Goal: Communication & Community: Answer question/provide support

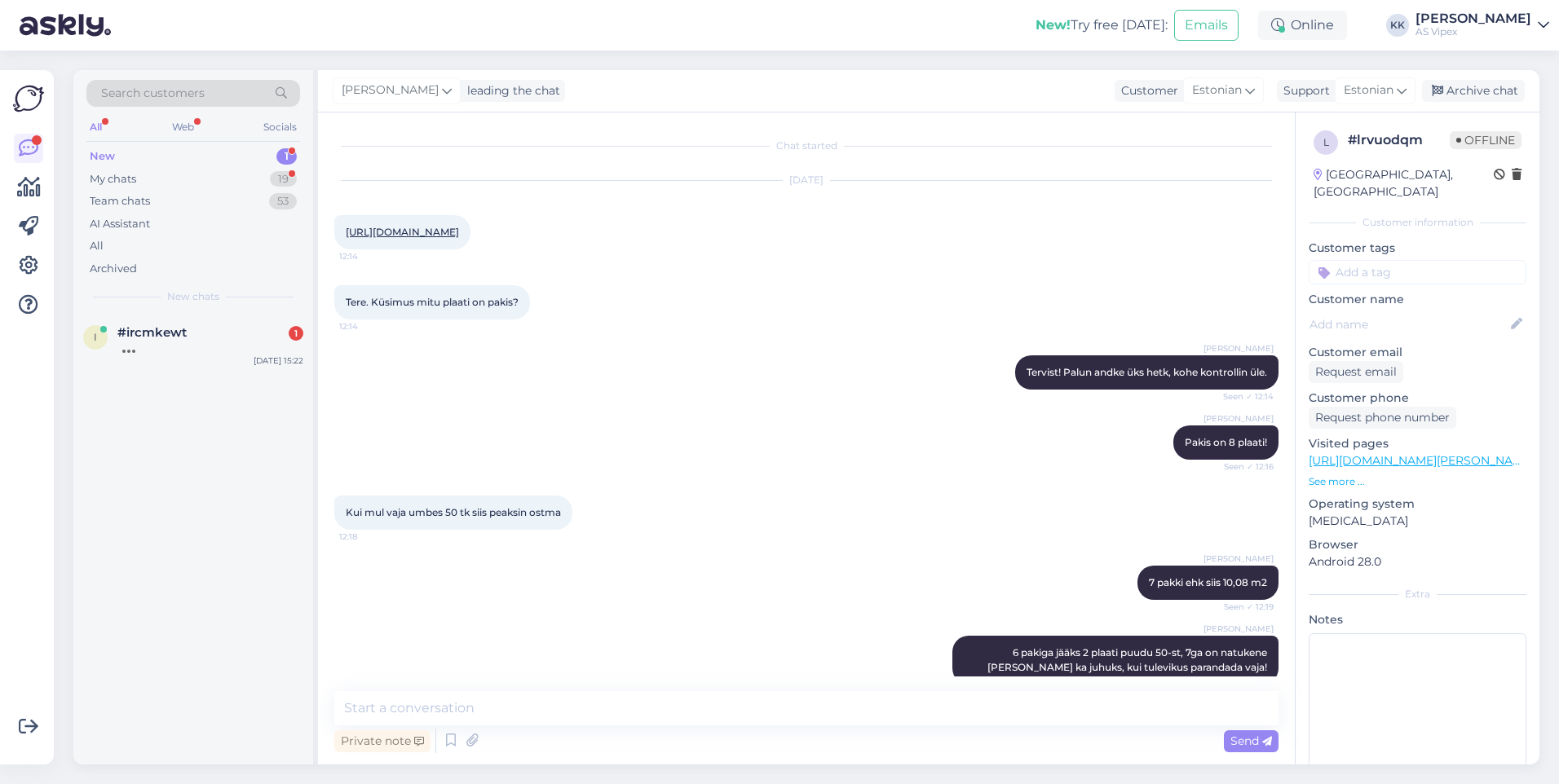
scroll to position [111, 0]
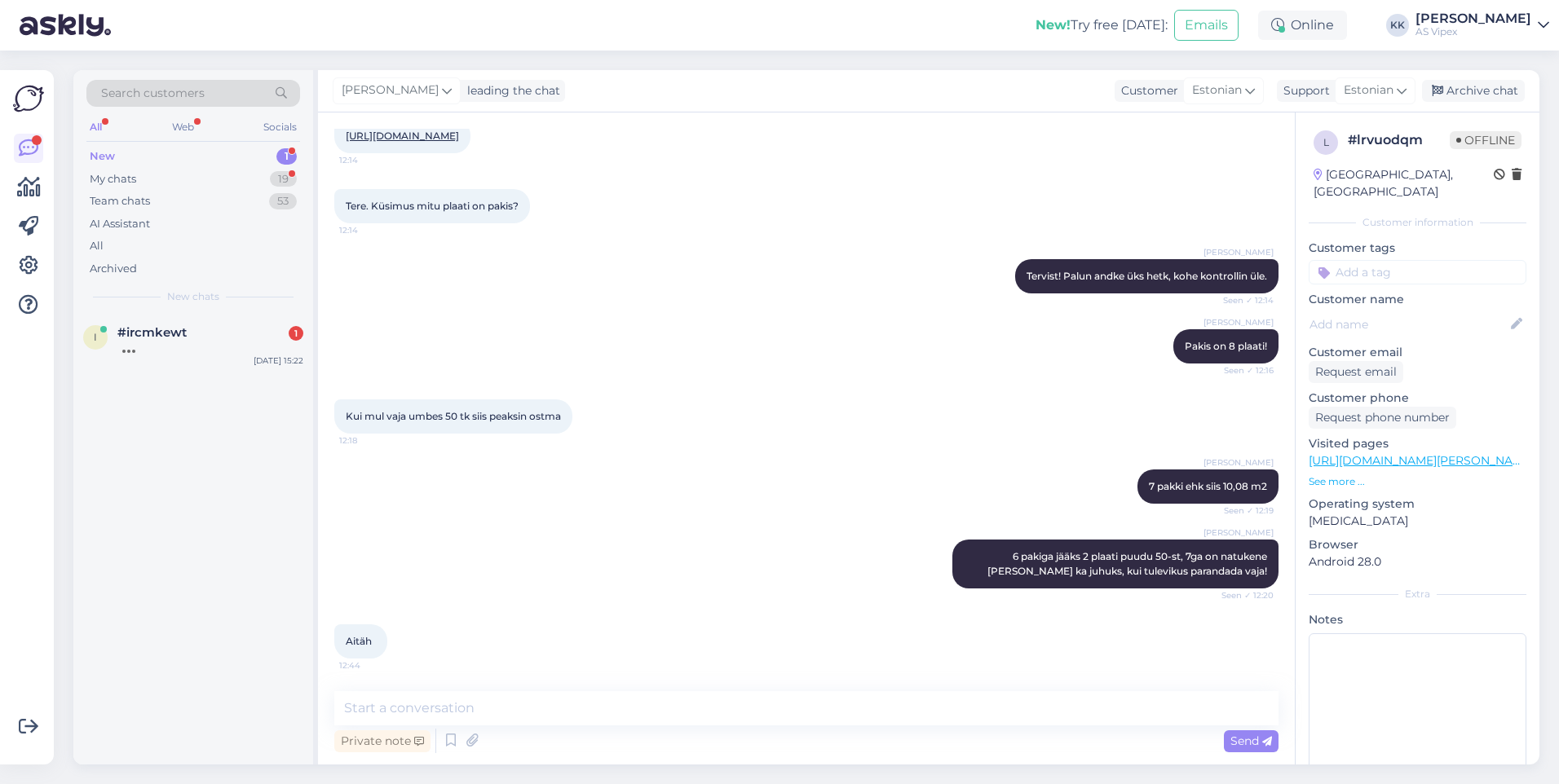
click at [131, 350] on div at bounding box center [129, 351] width 3 height 3
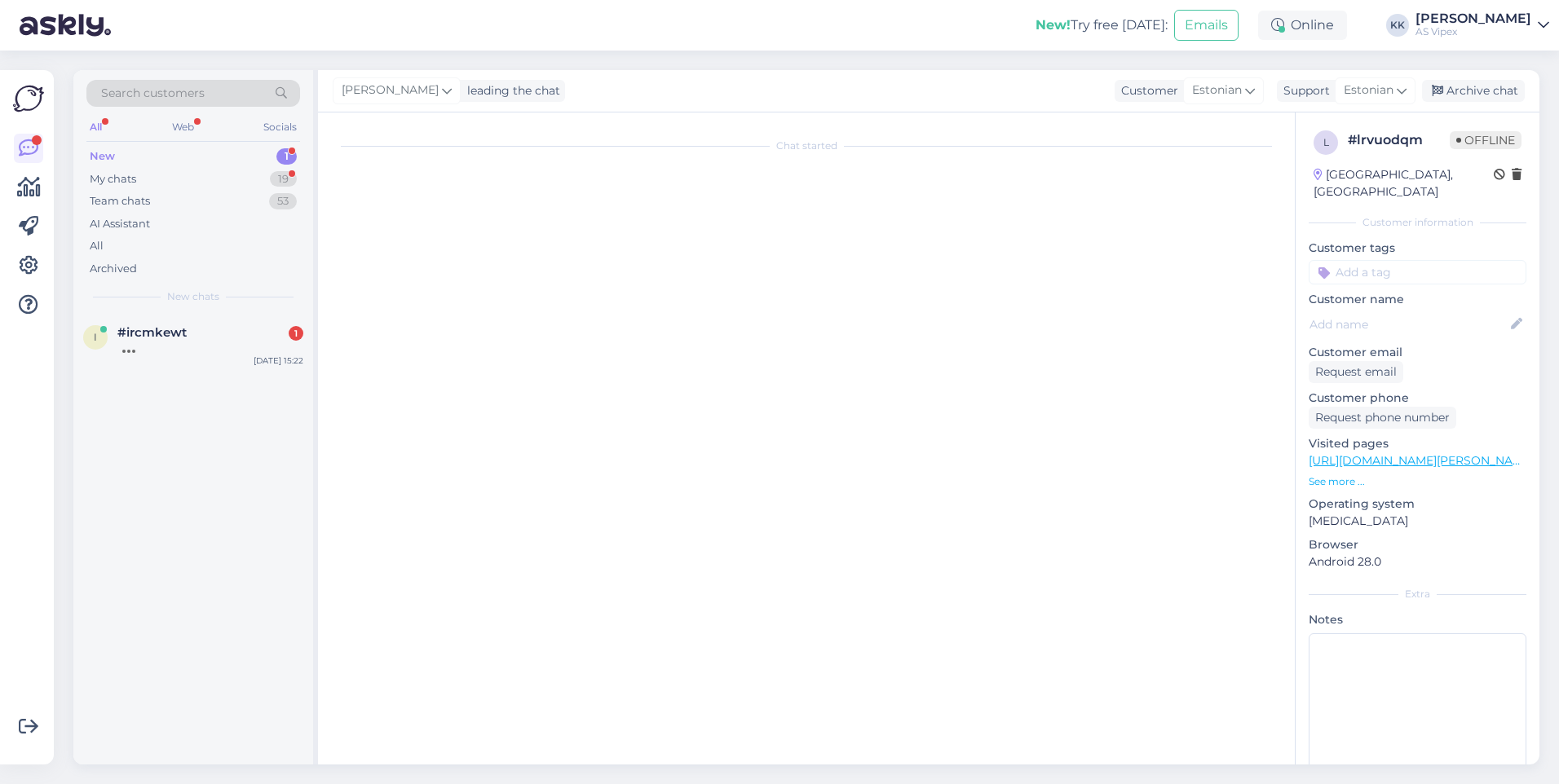
scroll to position [0, 0]
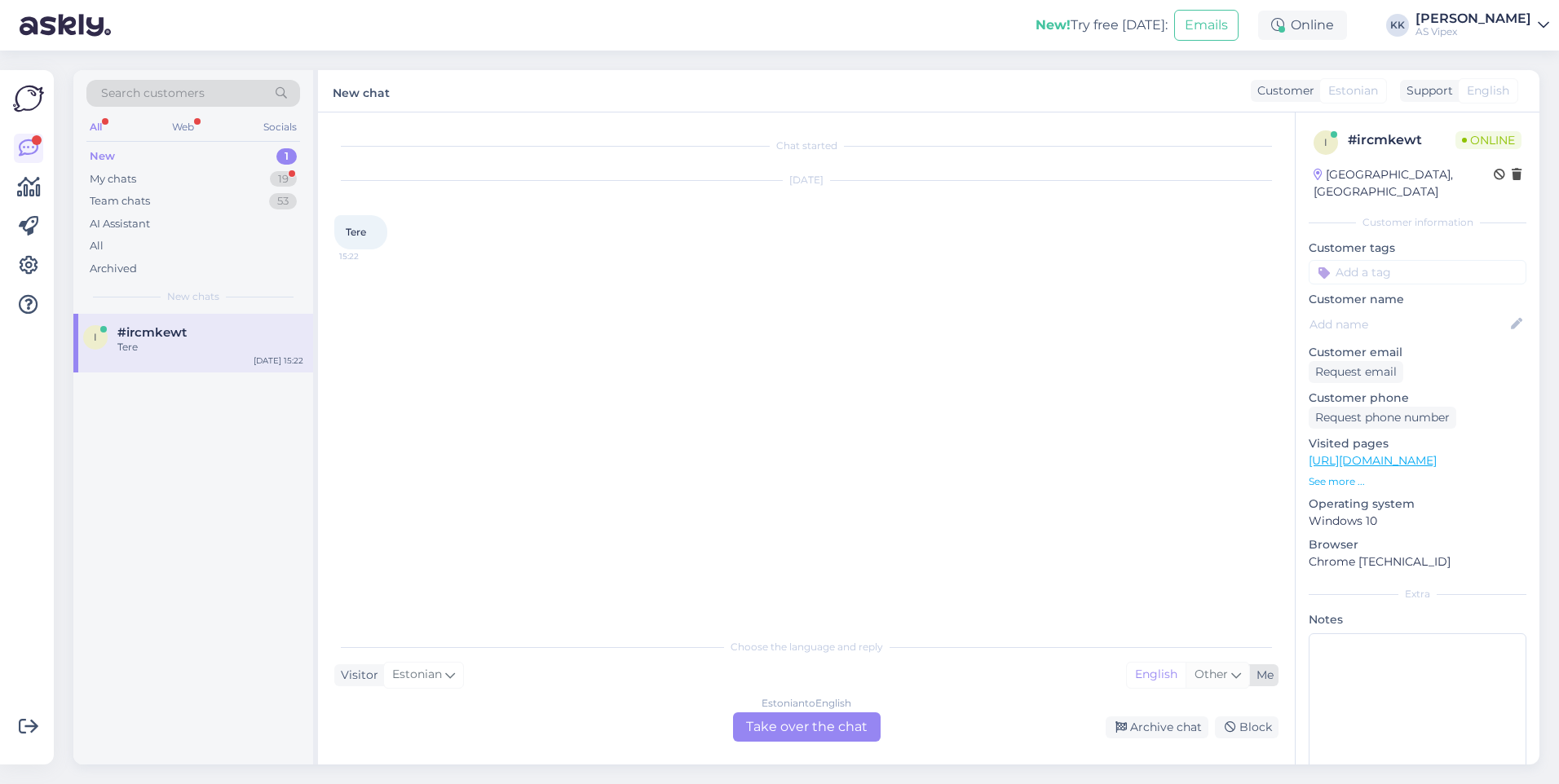
click at [1214, 680] on span "Other" at bounding box center [1210, 674] width 33 height 14
type input "est"
click at [1166, 634] on link "Estonian" at bounding box center [1202, 633] width 179 height 26
click at [833, 716] on div "Estonian to Estonian Take over the chat" at bounding box center [807, 727] width 148 height 30
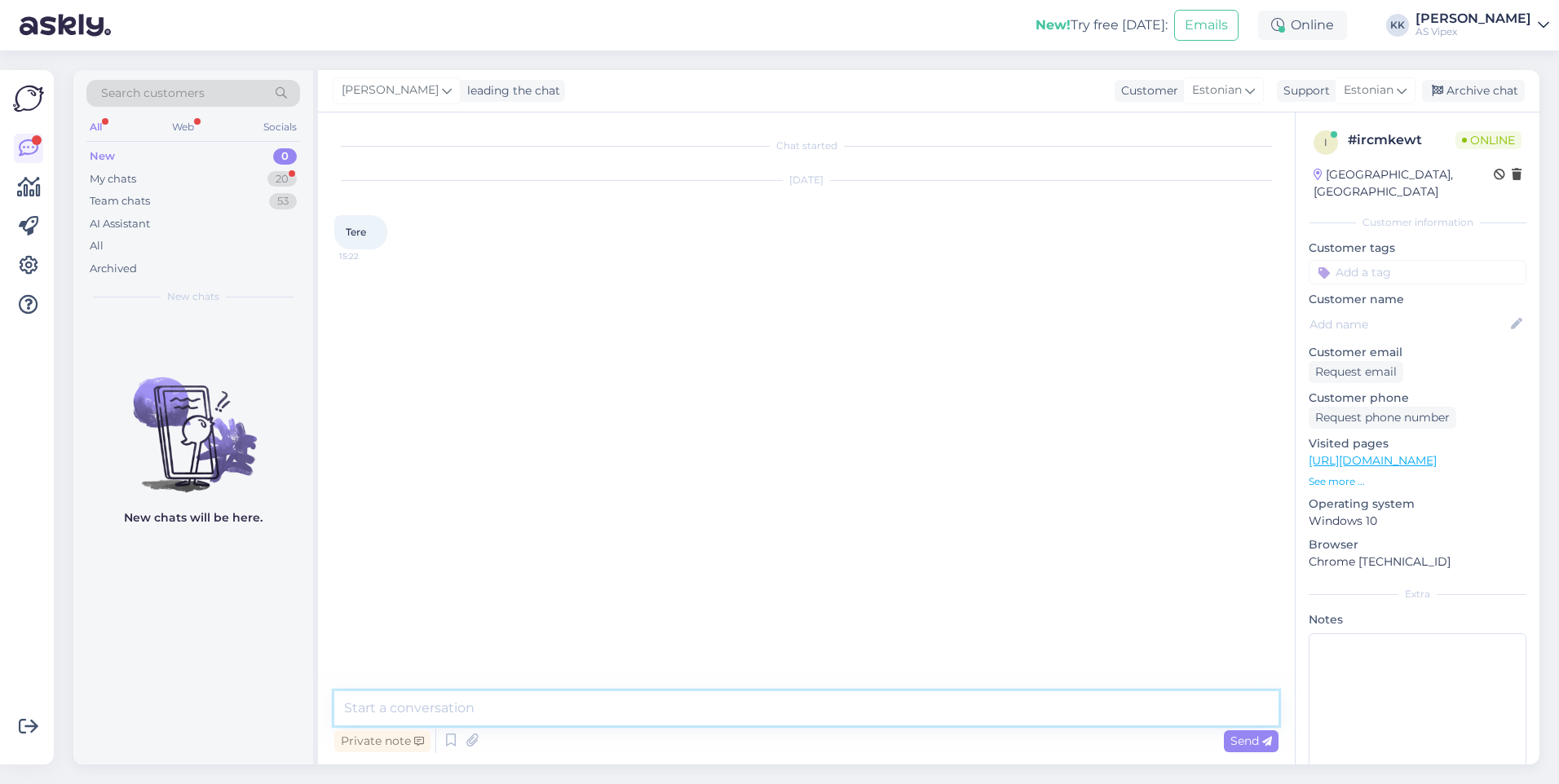
click at [833, 716] on textarea at bounding box center [806, 708] width 944 height 34
type textarea "Tervist! Kuidas saan teid aidata?"
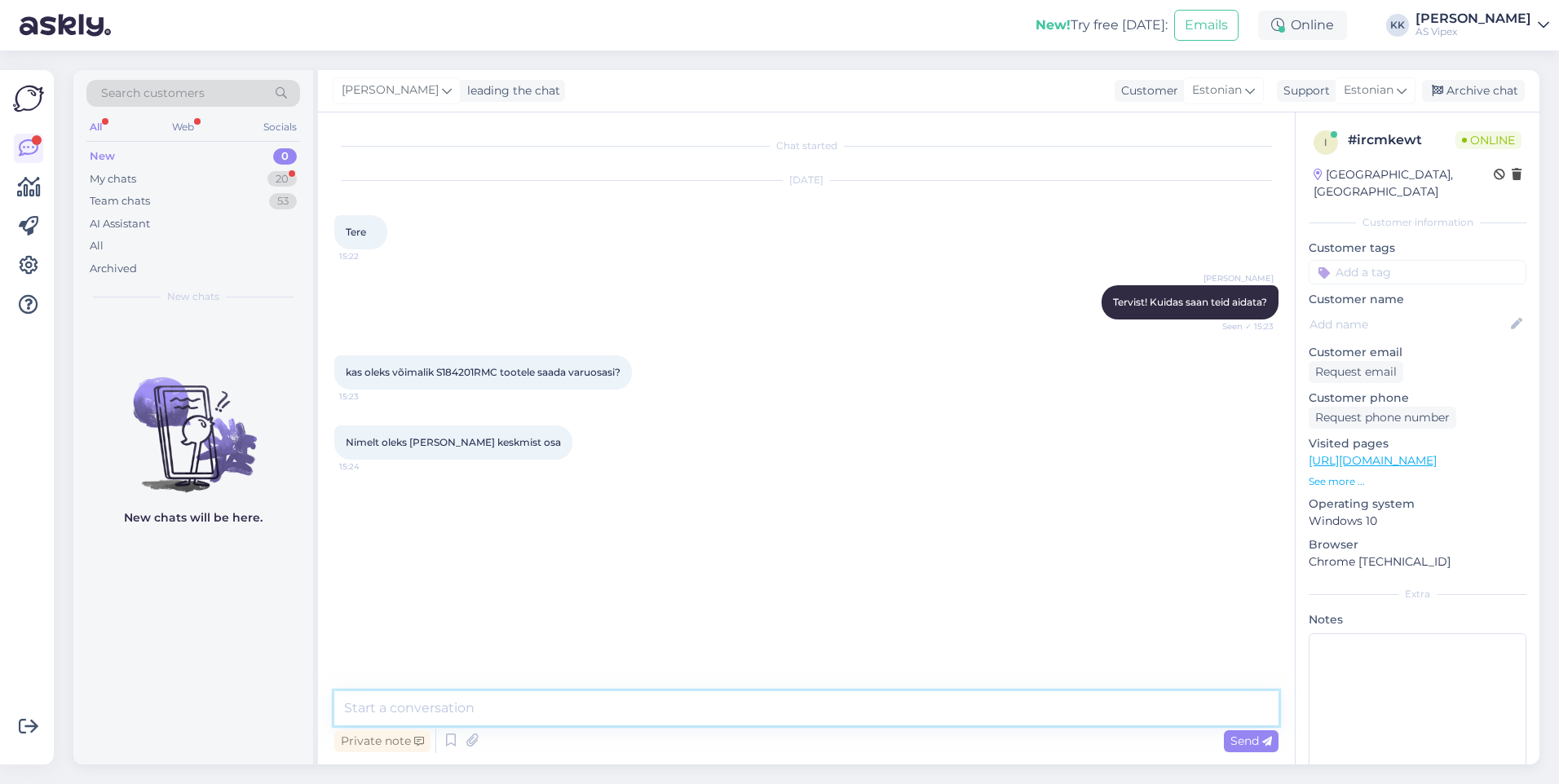
click at [533, 713] on textarea at bounding box center [806, 708] width 944 height 34
type textarea "kas te saaksite ringi ümber [PERSON_NAME]"
paste textarea
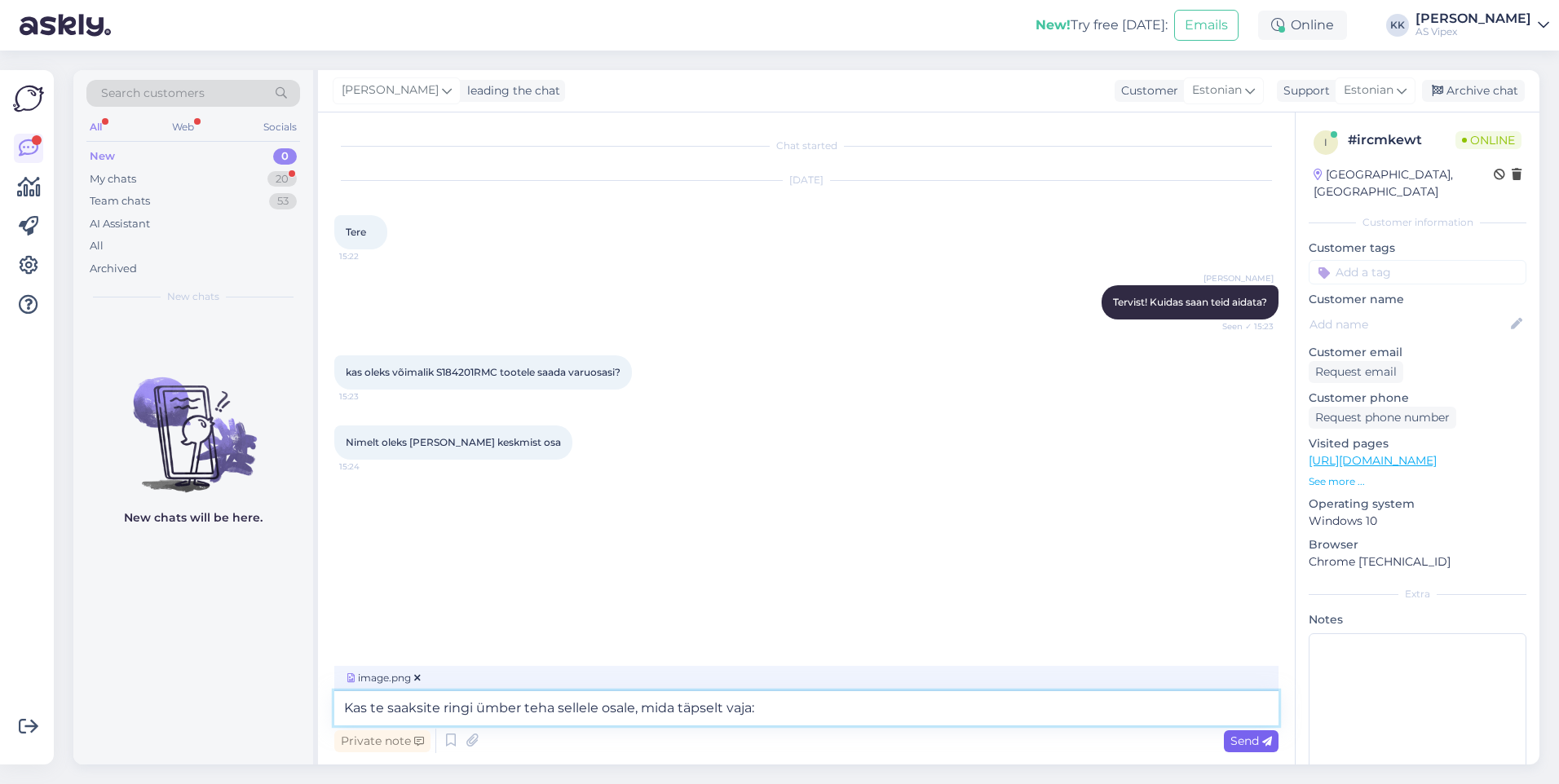
type textarea "Kas te saaksite ringi ümber teha sellele osale, mida täpselt vaja:"
click at [1237, 746] on span "Send" at bounding box center [1251, 741] width 42 height 14
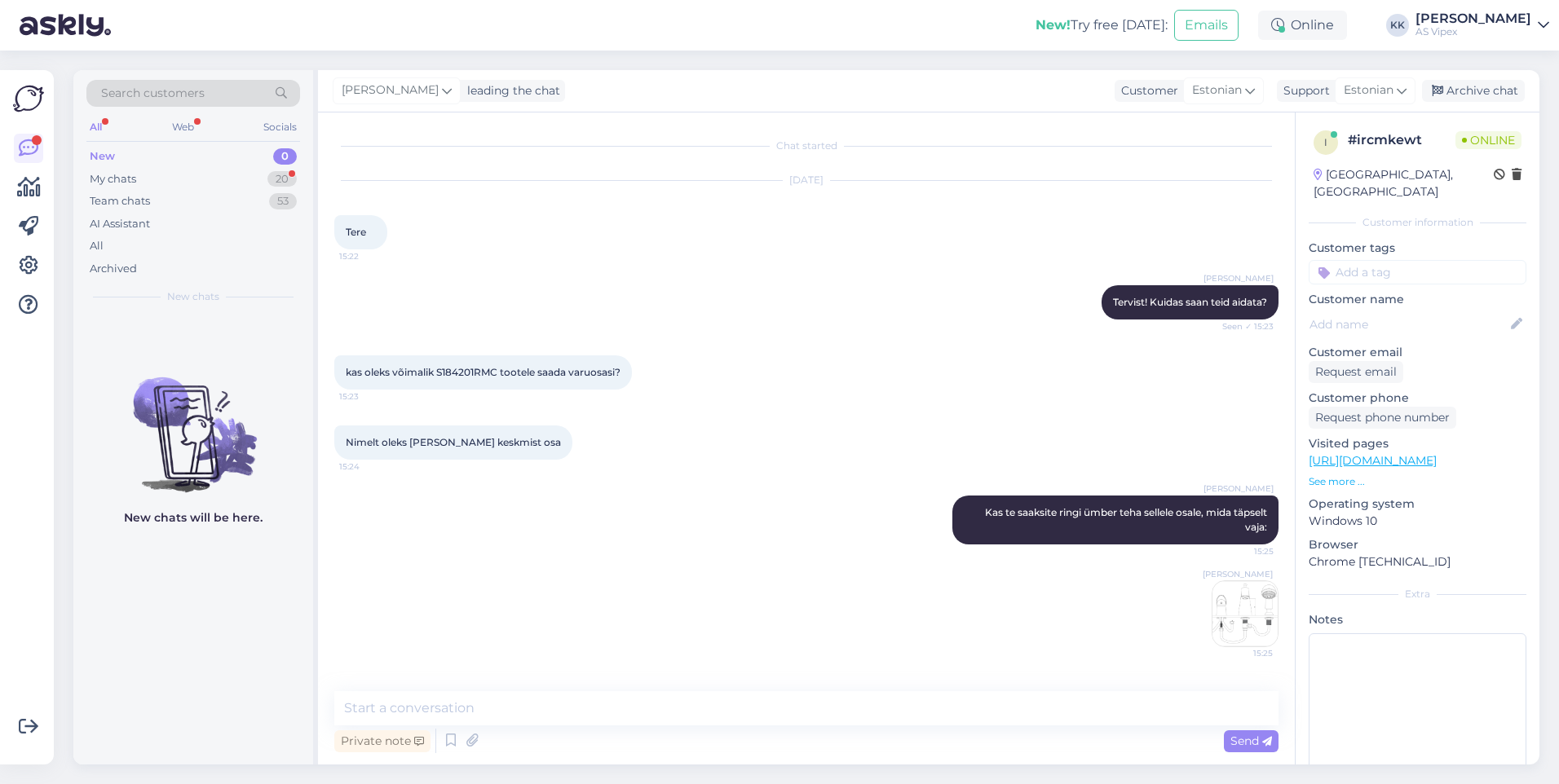
click at [1232, 616] on img at bounding box center [1244, 613] width 65 height 65
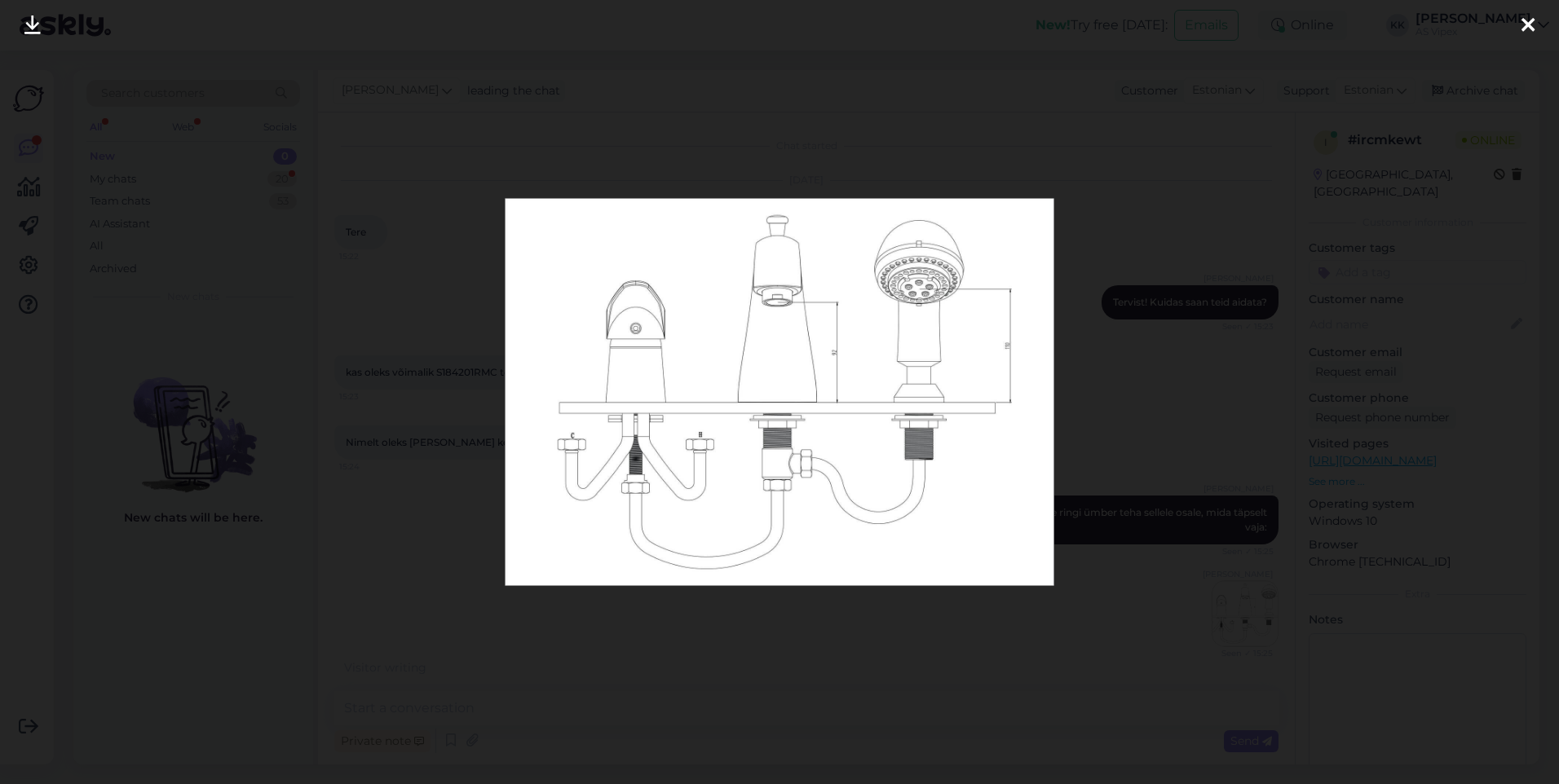
click at [1529, 15] on icon at bounding box center [1527, 25] width 13 height 21
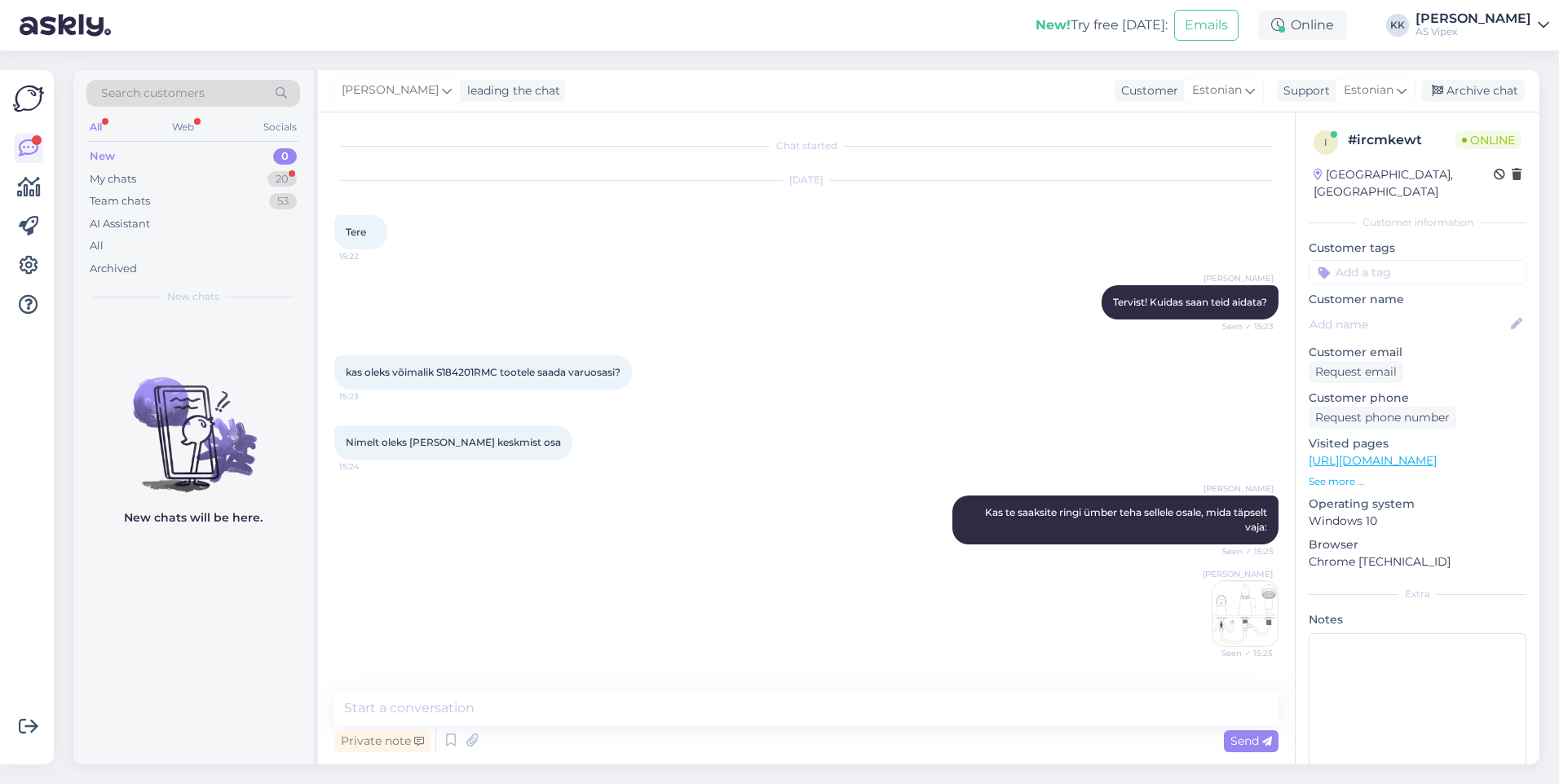
scroll to position [73, 0]
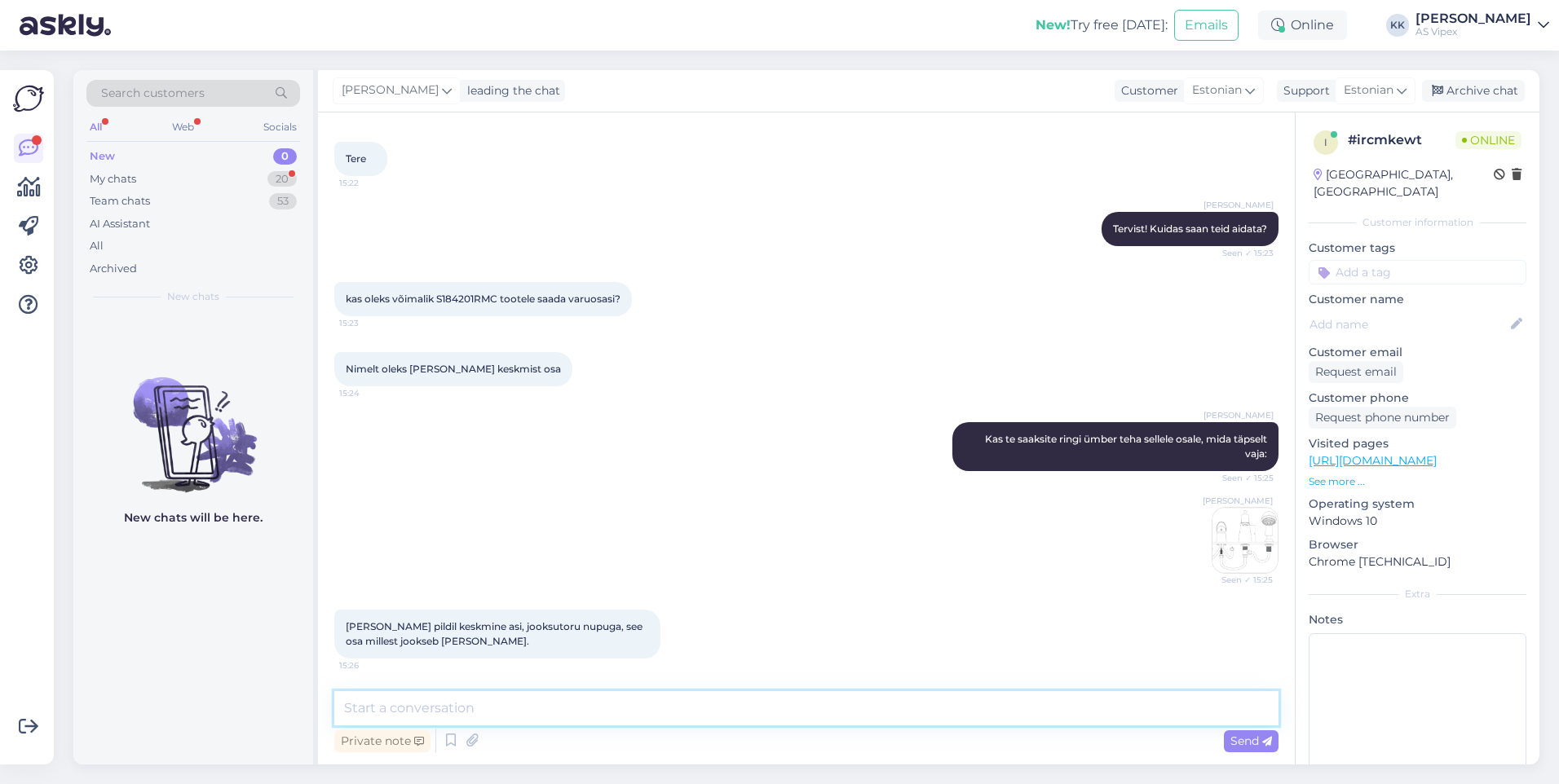
click at [679, 704] on textarea at bounding box center [806, 708] width 944 height 34
type textarea "J"
type textarea "Kas te saaksite palun kirjeldada, mis on antud osaga viga?"
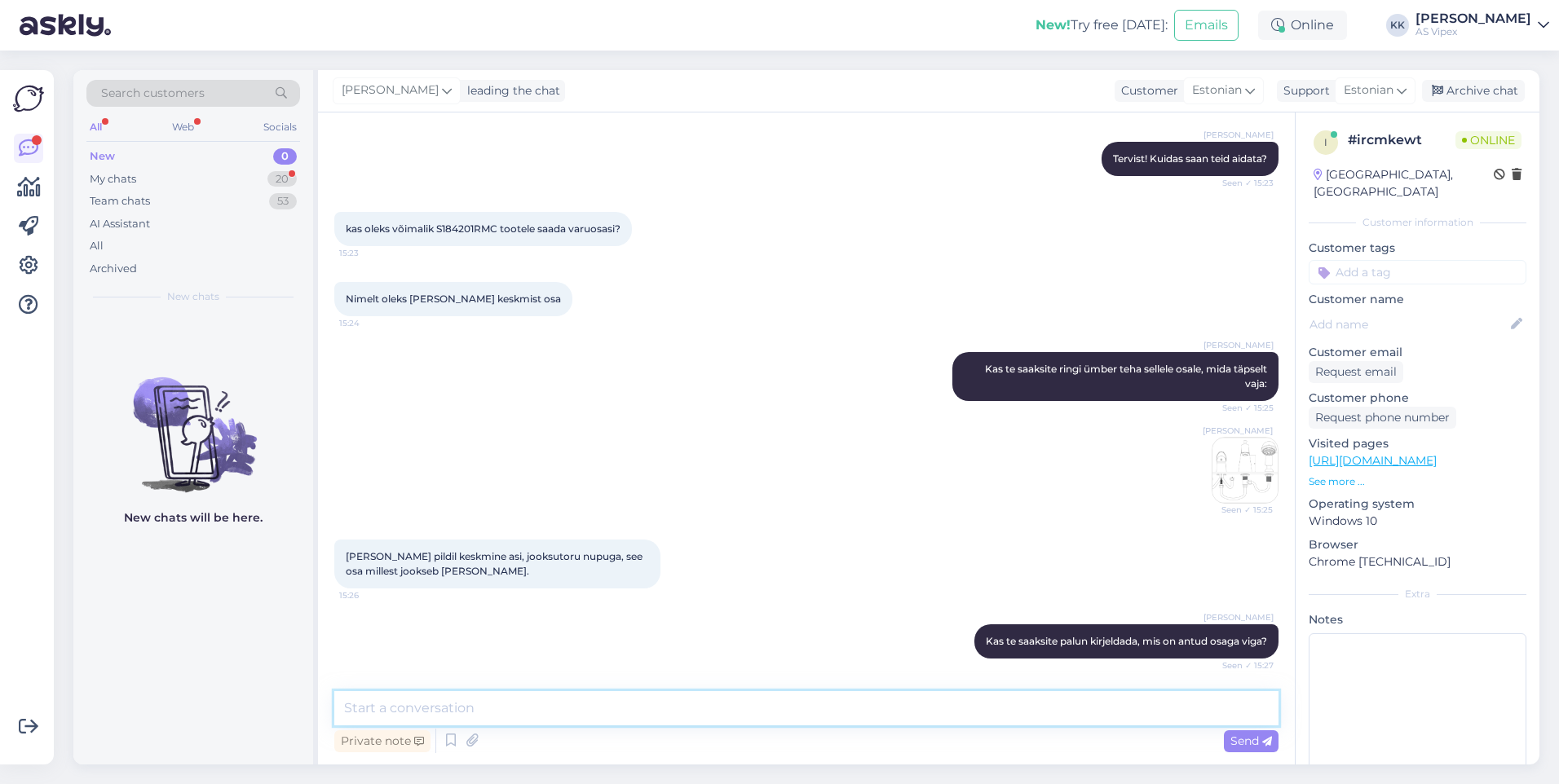
scroll to position [214, 0]
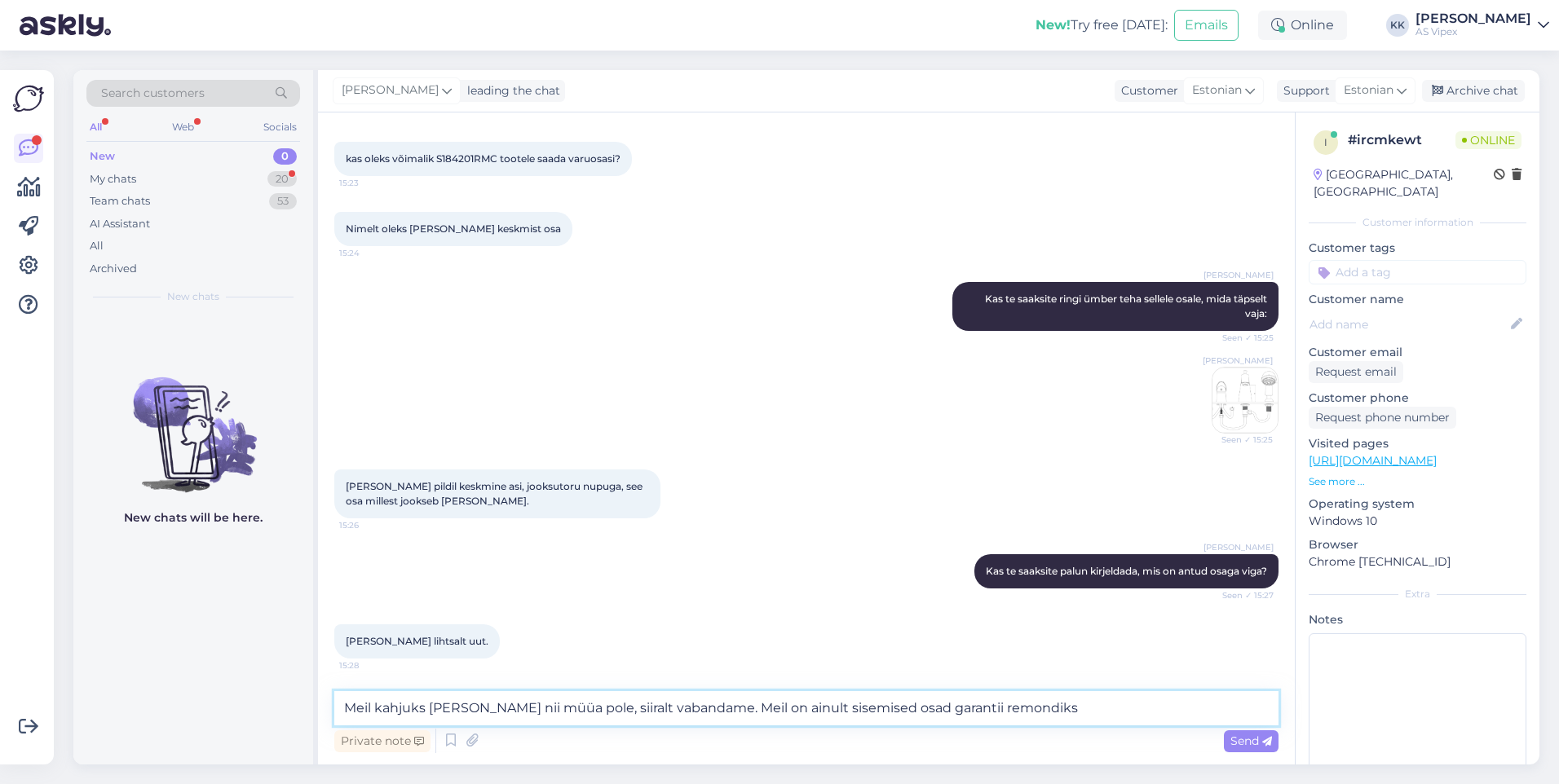
type textarea "Meil kahjuks [PERSON_NAME] nii müüa pole, siiralt vabandame. Meil on ainult sis…"
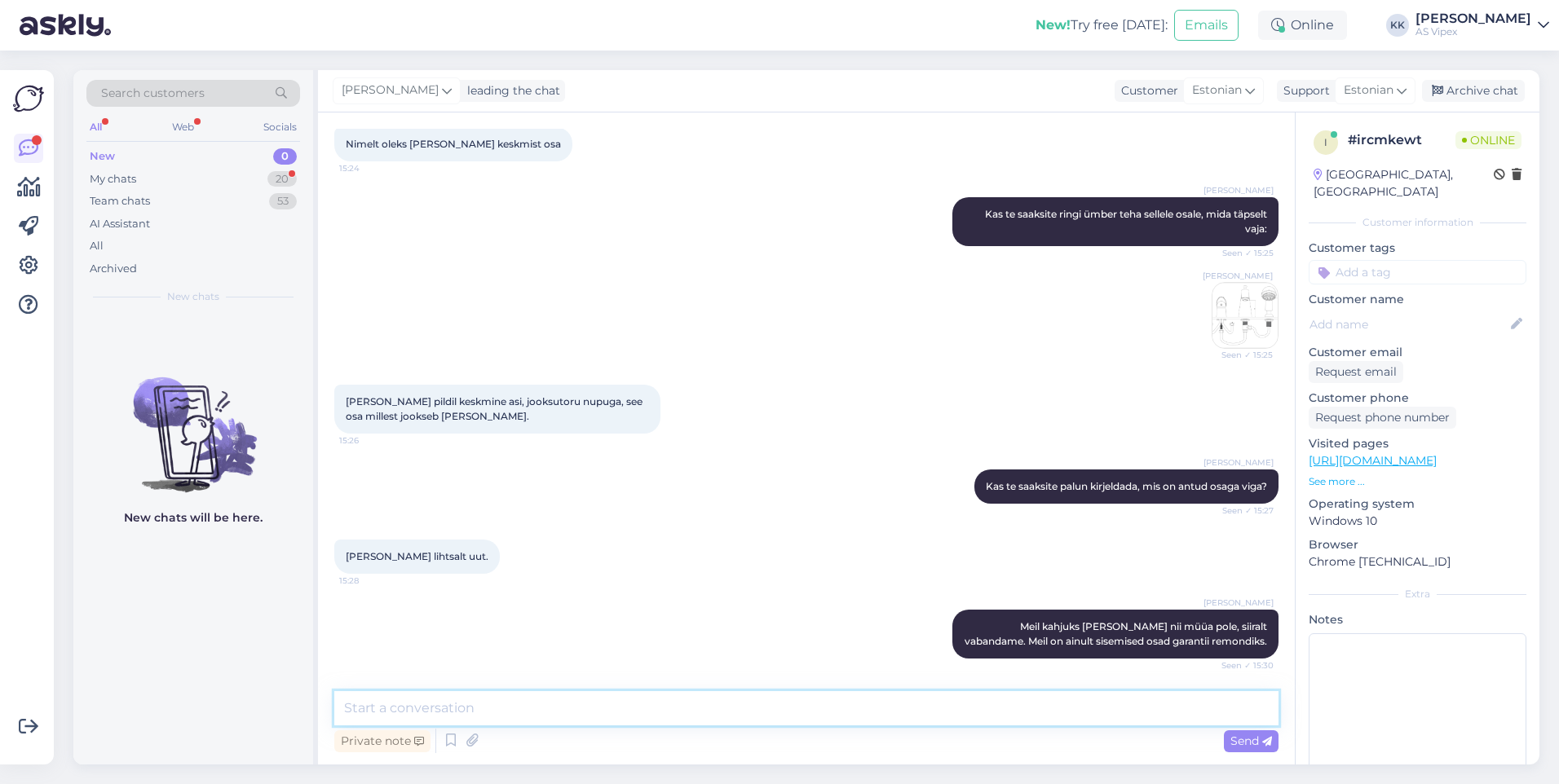
scroll to position [368, 0]
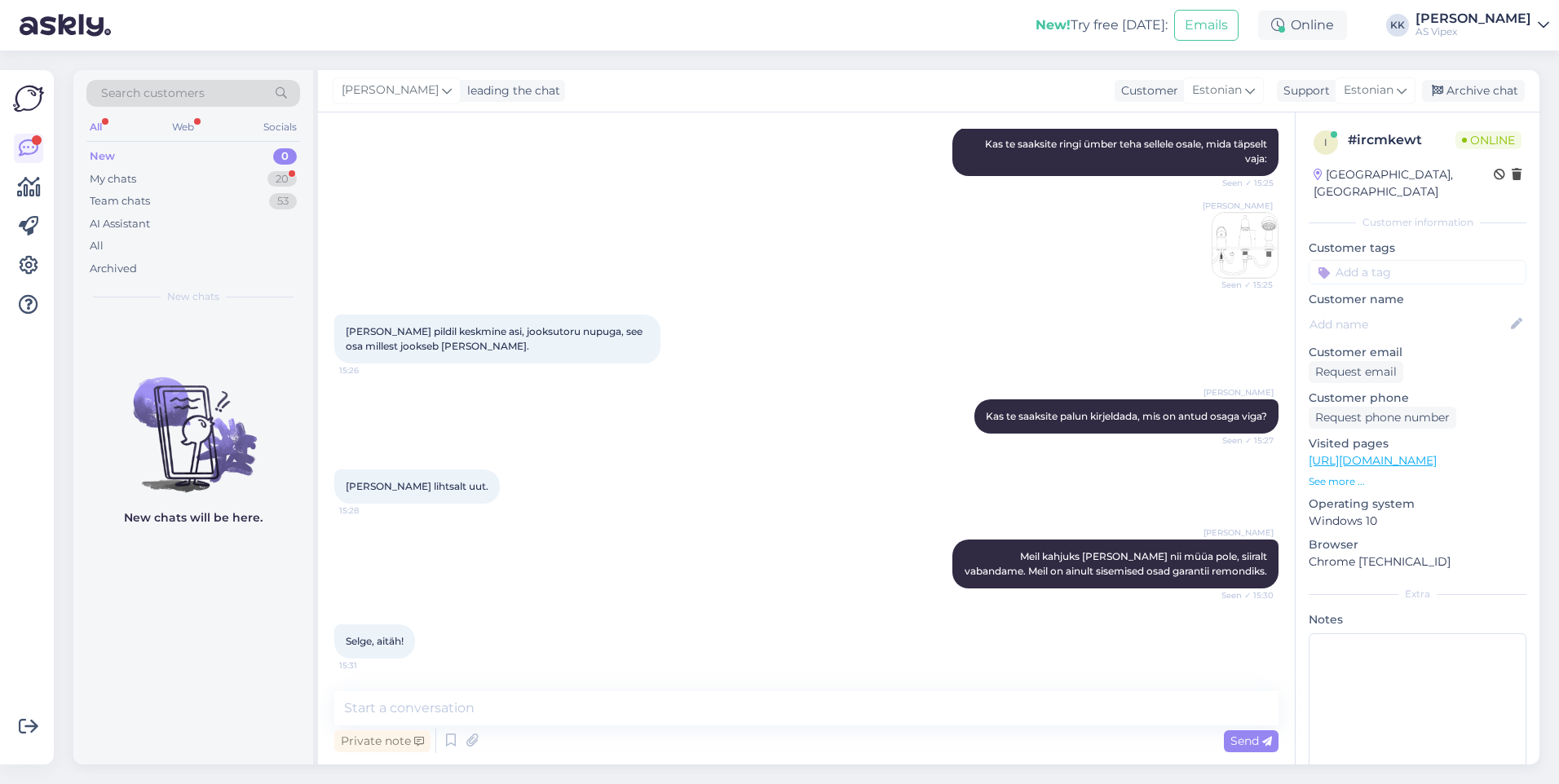
click at [197, 137] on div "All Web Socials" at bounding box center [193, 129] width 214 height 25
click at [191, 134] on div "Web" at bounding box center [183, 126] width 29 height 21
click at [104, 120] on div "All" at bounding box center [96, 126] width 19 height 21
click at [160, 170] on div "My chats 20" at bounding box center [193, 179] width 214 height 23
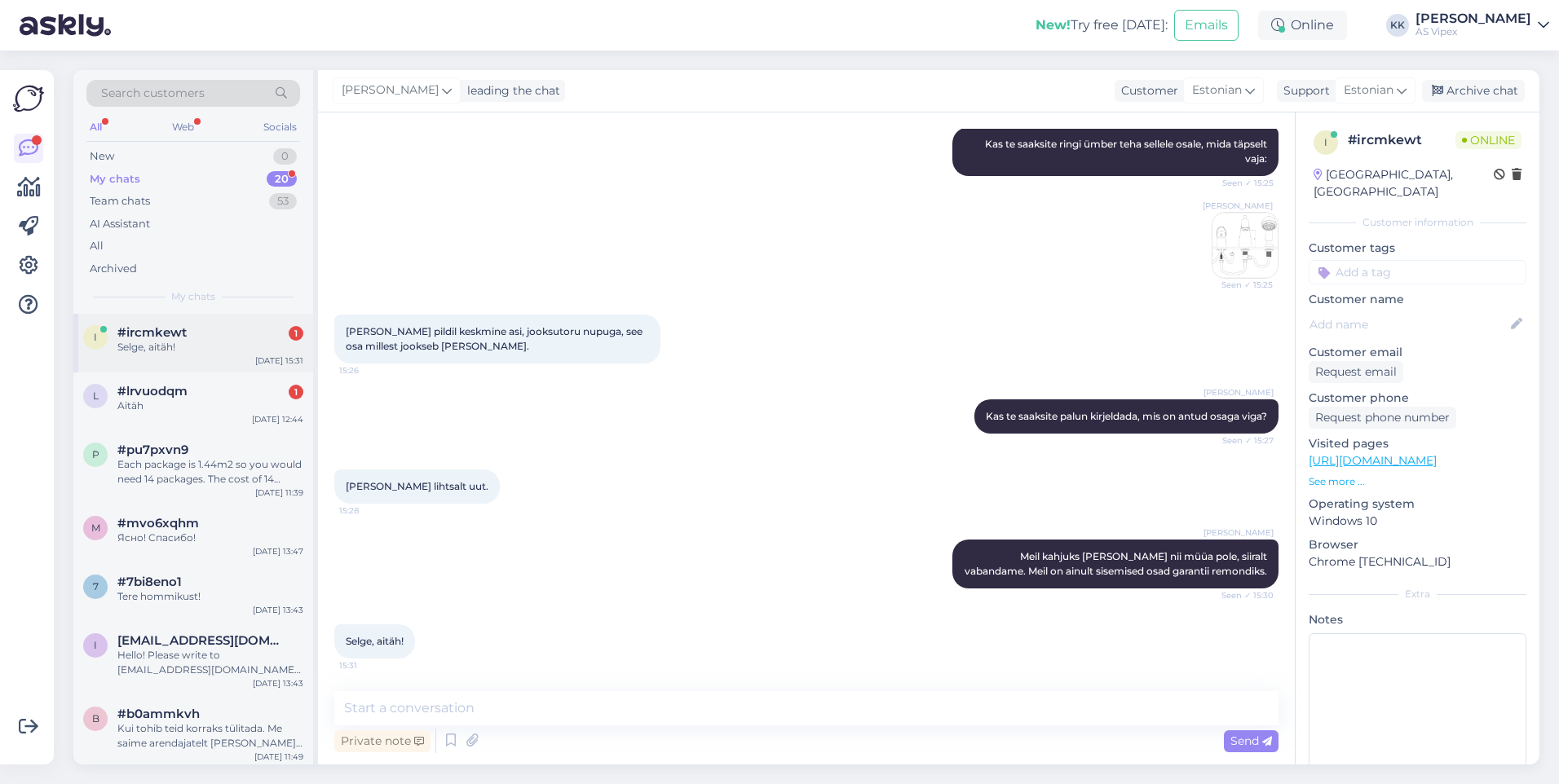
click at [205, 364] on div "i #ircmkewt 1 Selge, aitäh! [DATE] 15:31" at bounding box center [193, 343] width 239 height 59
click at [199, 394] on div "#lrvuodqm 1" at bounding box center [210, 390] width 186 height 14
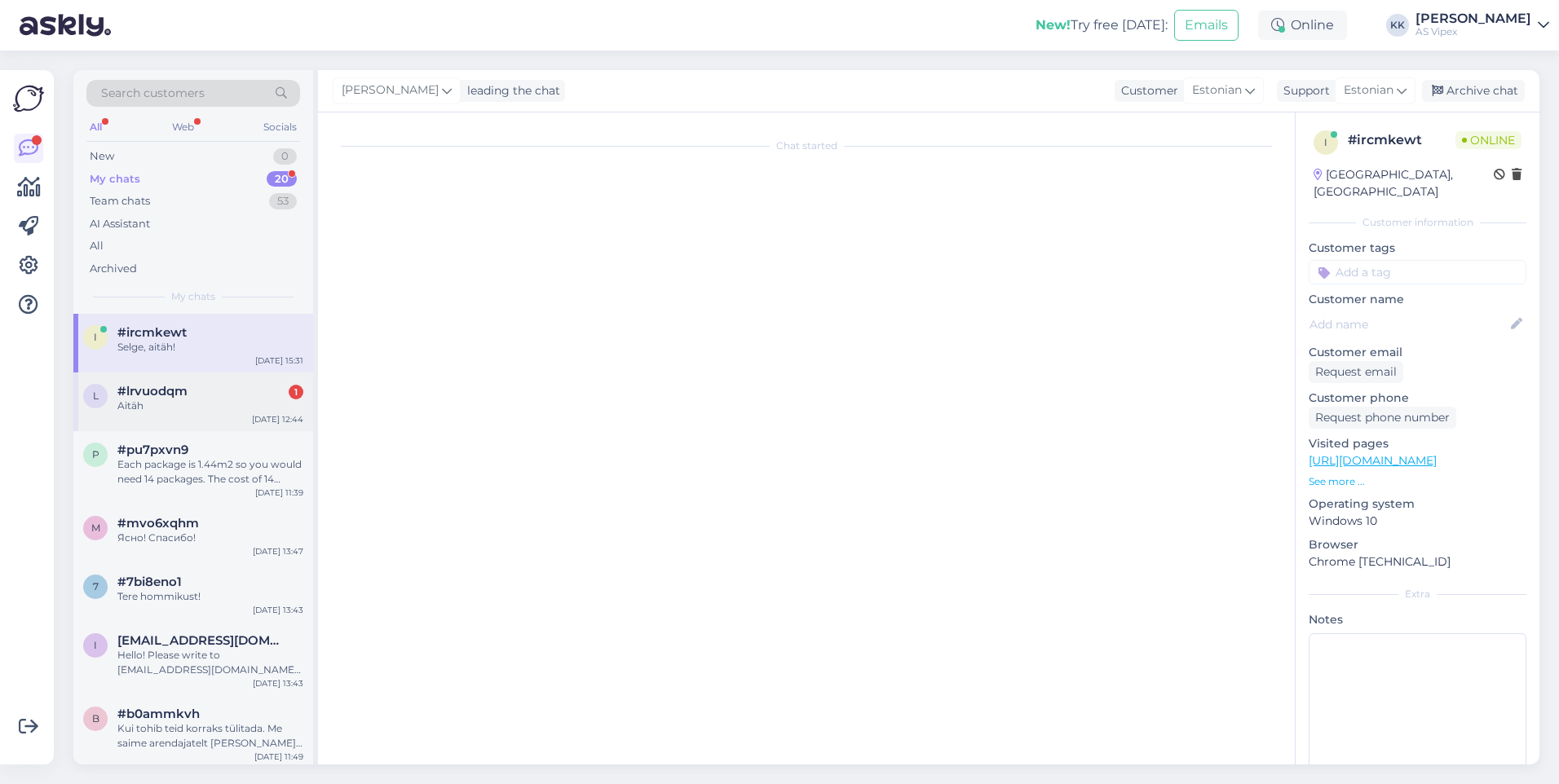
scroll to position [111, 0]
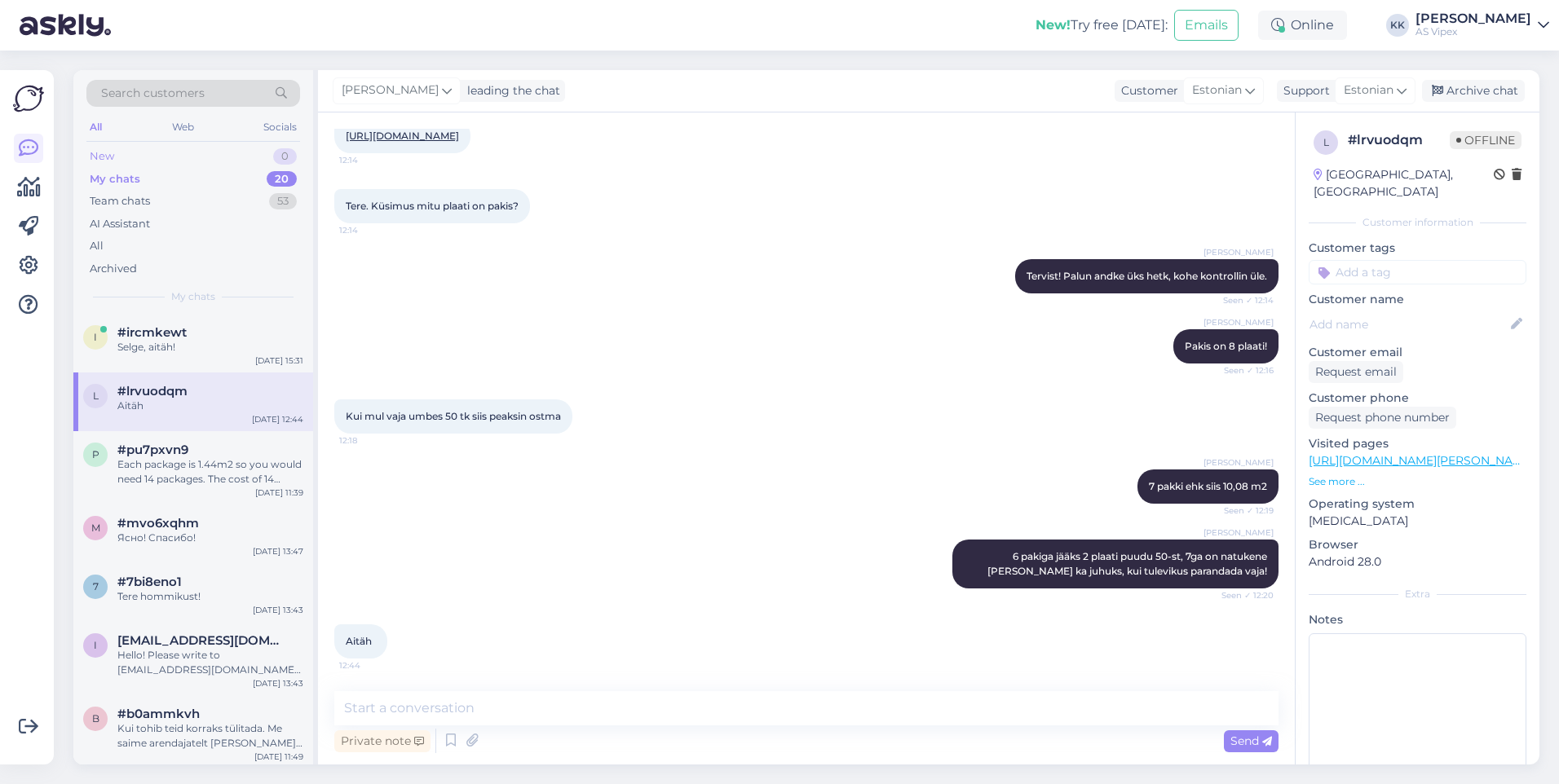
click at [202, 145] on div "New 0" at bounding box center [193, 156] width 214 height 23
